Goal: Transaction & Acquisition: Purchase product/service

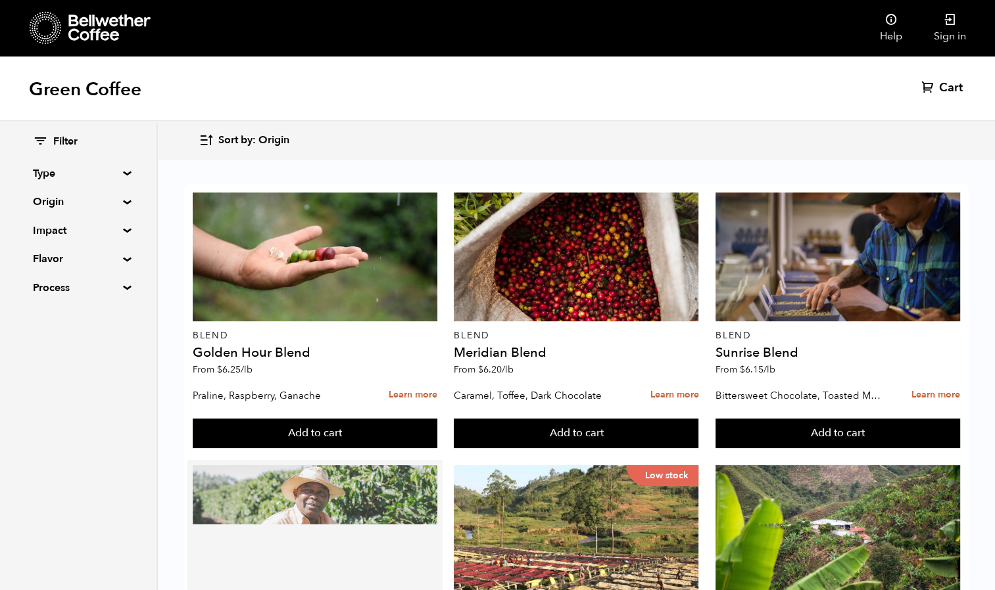
scroll to position [481, 0]
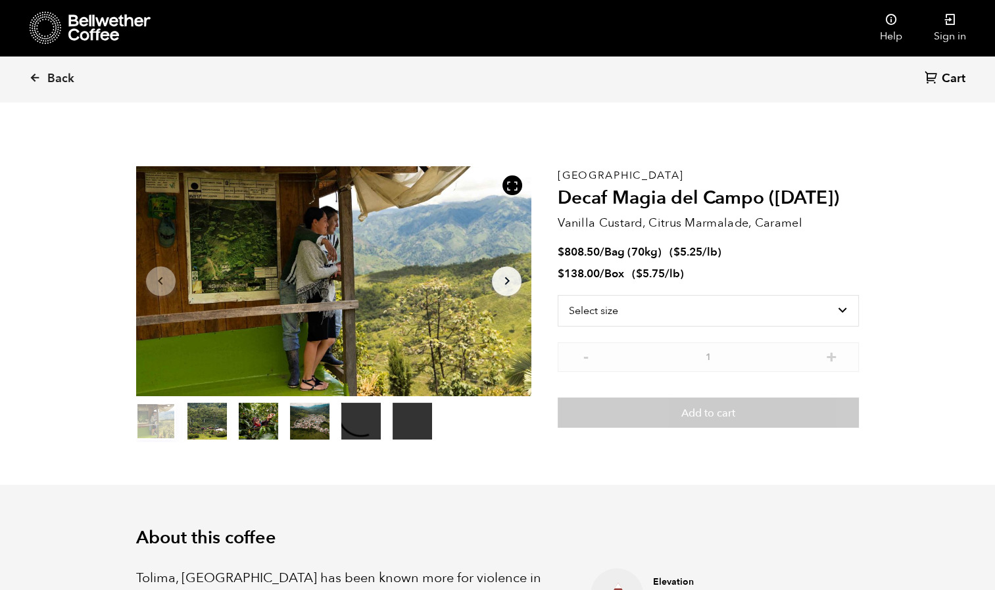
scroll to position [571, 700]
click at [499, 275] on icon "Arrow Right" at bounding box center [507, 281] width 16 height 16
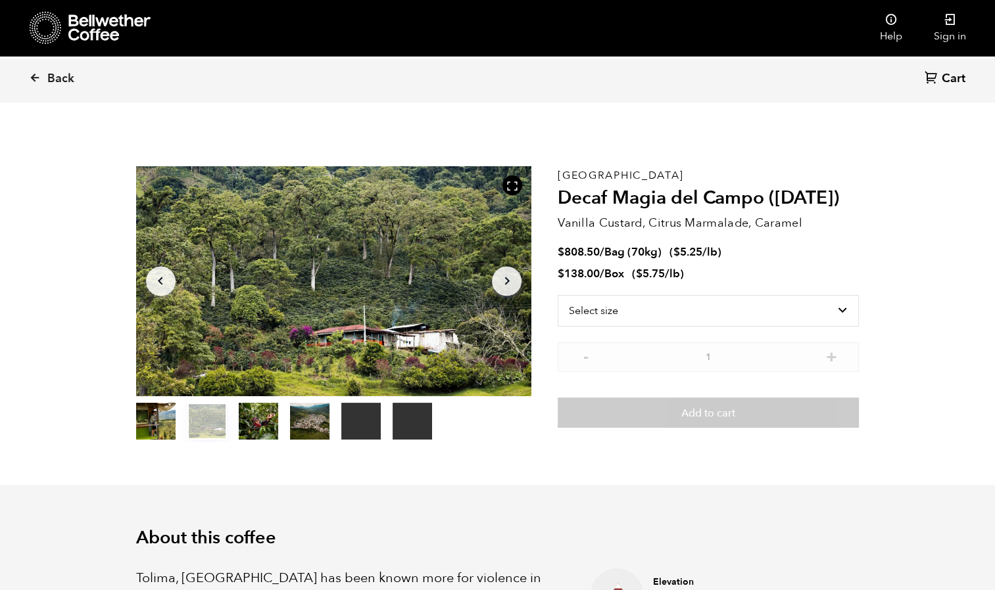
click at [499, 275] on icon "Arrow Right" at bounding box center [507, 281] width 16 height 16
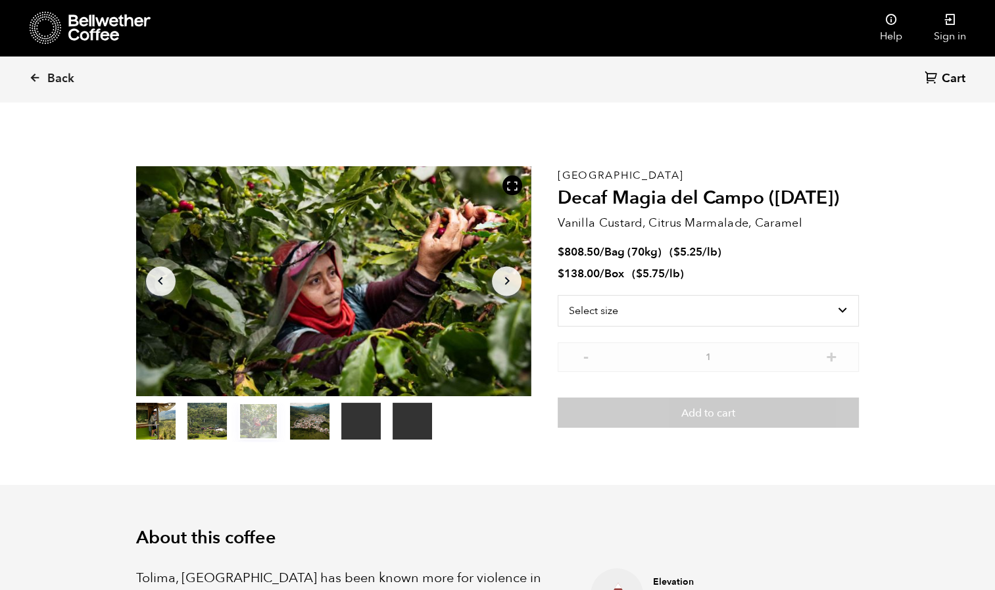
click at [499, 275] on icon "Arrow Right" at bounding box center [507, 281] width 16 height 16
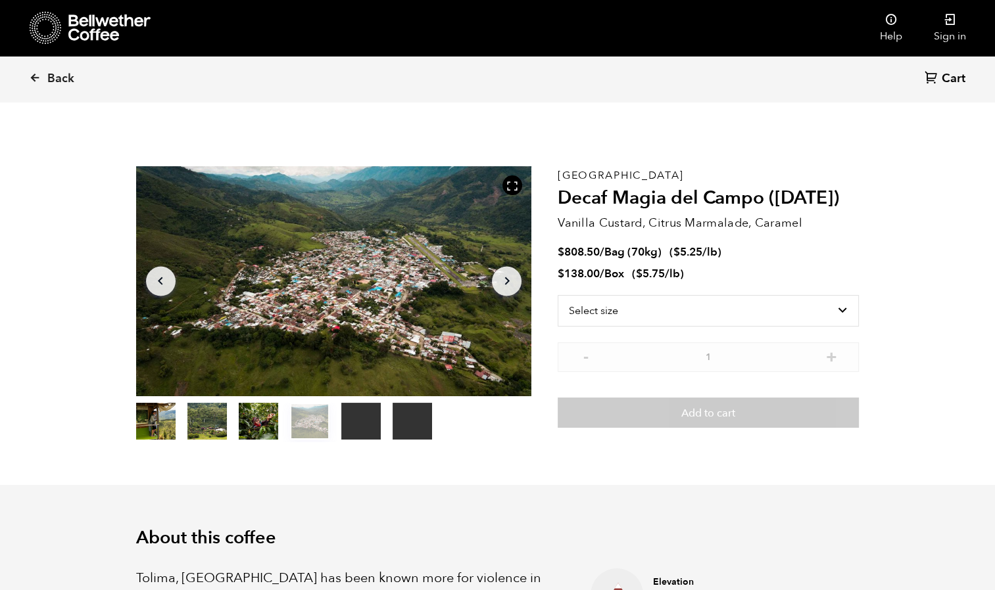
click at [499, 275] on icon "Arrow Right" at bounding box center [507, 281] width 16 height 16
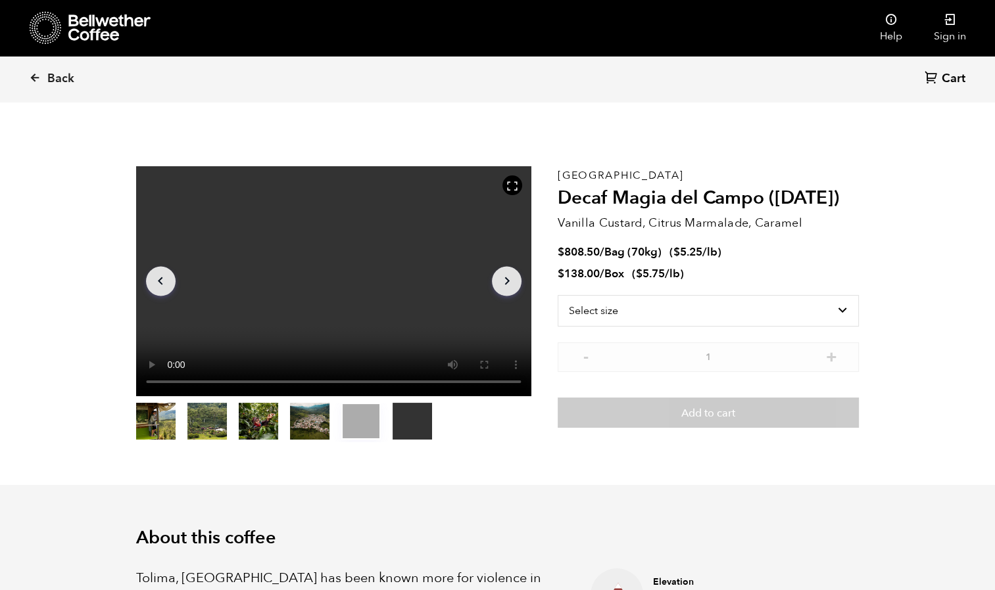
click at [499, 275] on icon "Arrow Right" at bounding box center [507, 281] width 16 height 16
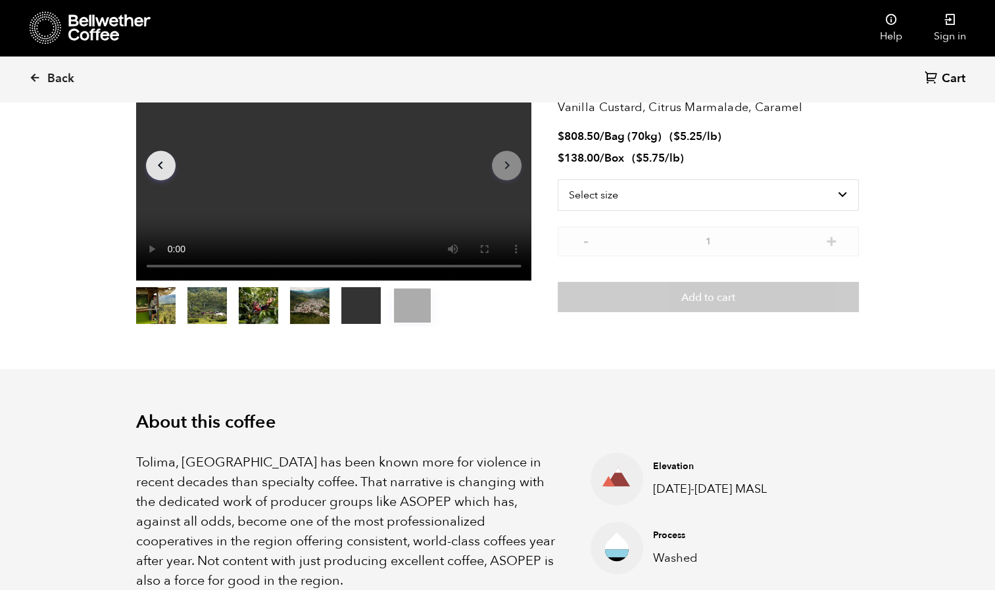
scroll to position [0, 0]
